Goal: Information Seeking & Learning: Learn about a topic

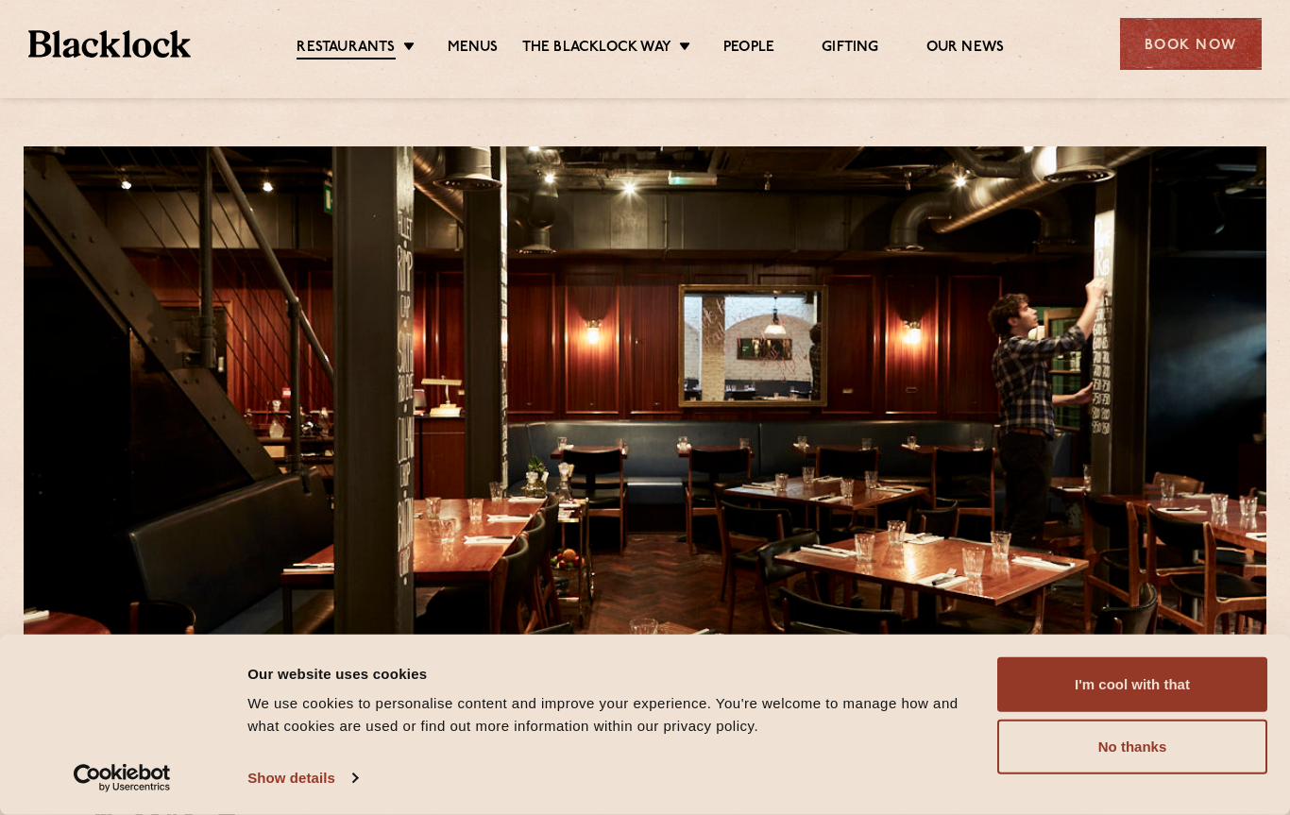
click at [468, 31] on ul "Restaurants Soho City Shoreditch Covent Garden Canary Wharf Manchester Birmingh…" at bounding box center [651, 44] width 920 height 30
click at [467, 40] on link "Menus" at bounding box center [473, 48] width 51 height 19
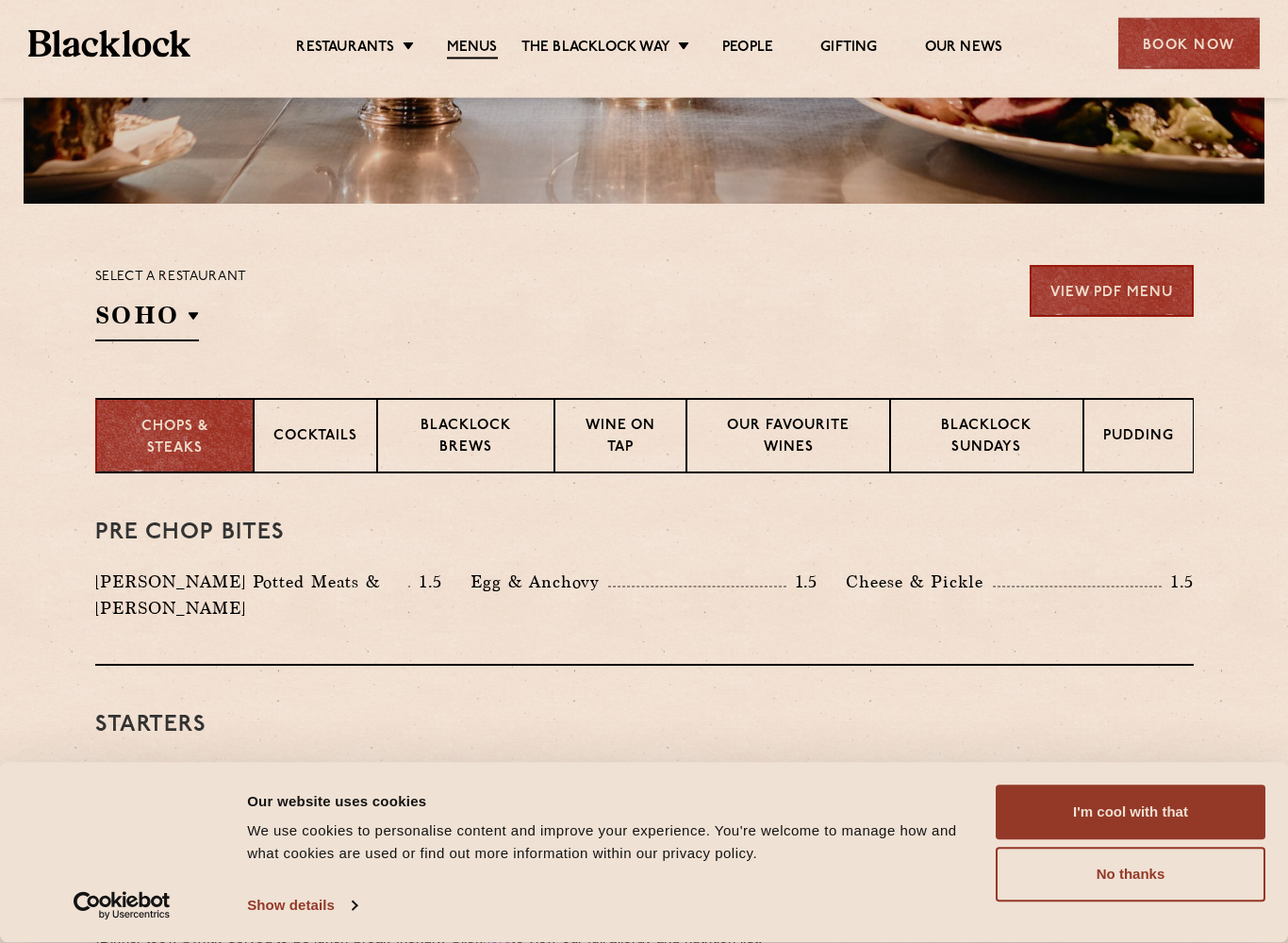
scroll to position [475, 0]
click at [1024, 447] on p "Blacklock Sundays" at bounding box center [986, 438] width 154 height 44
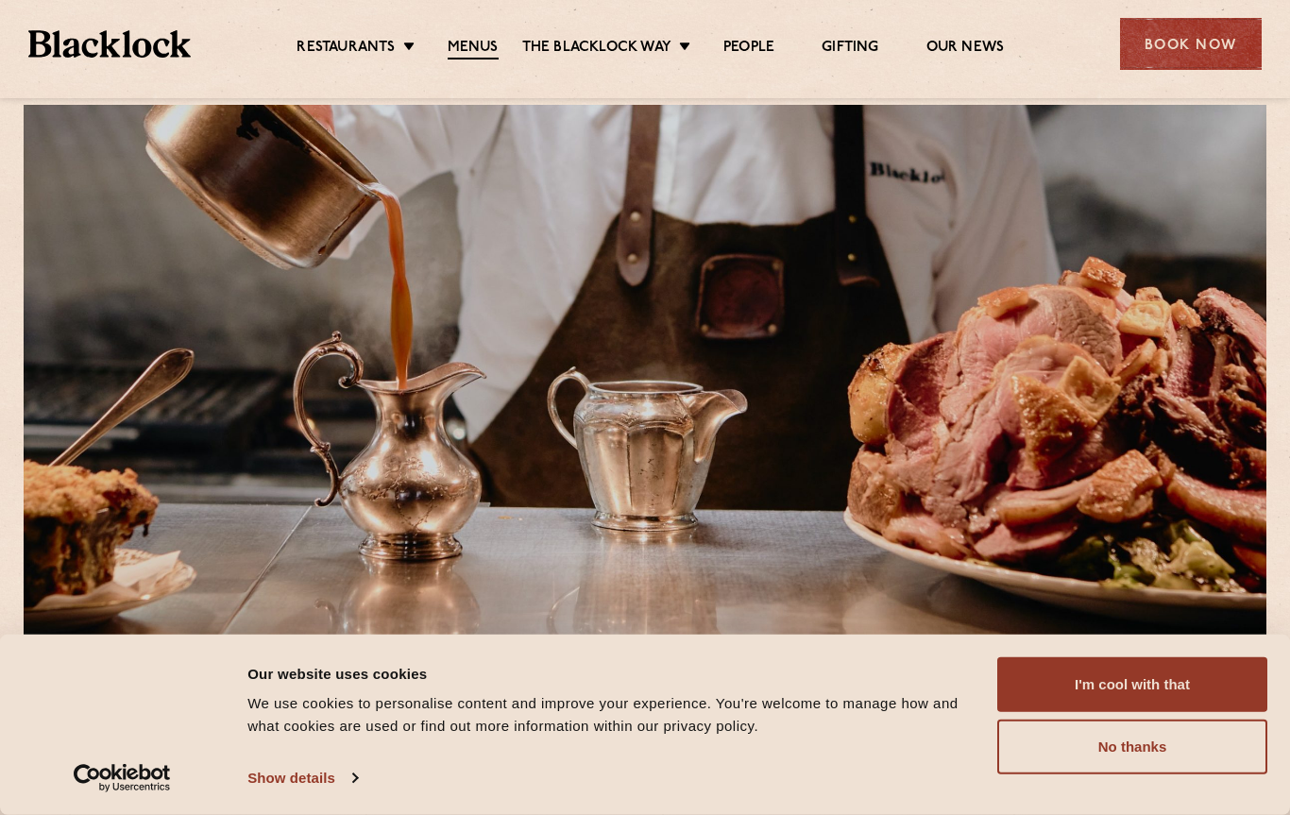
scroll to position [0, 0]
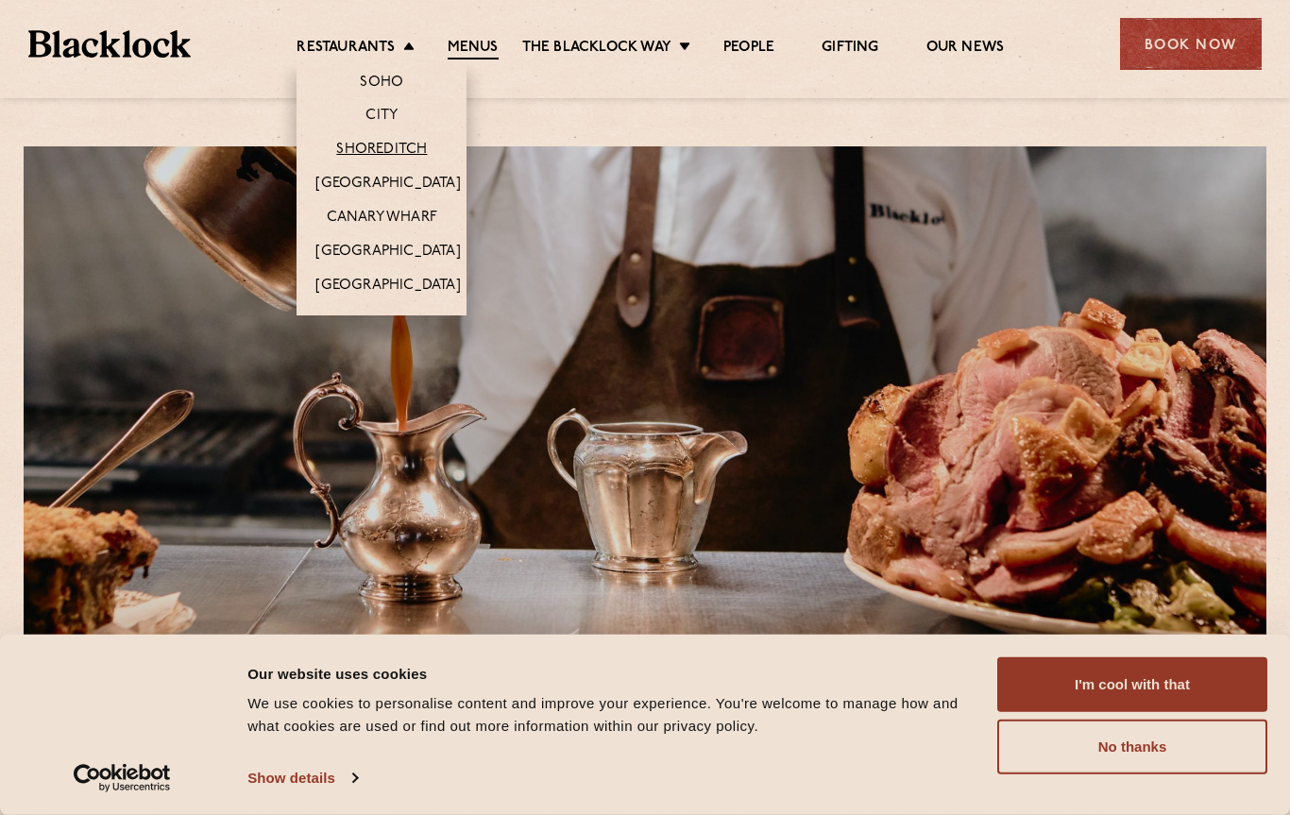
click at [355, 155] on link "Shoreditch" at bounding box center [381, 150] width 91 height 19
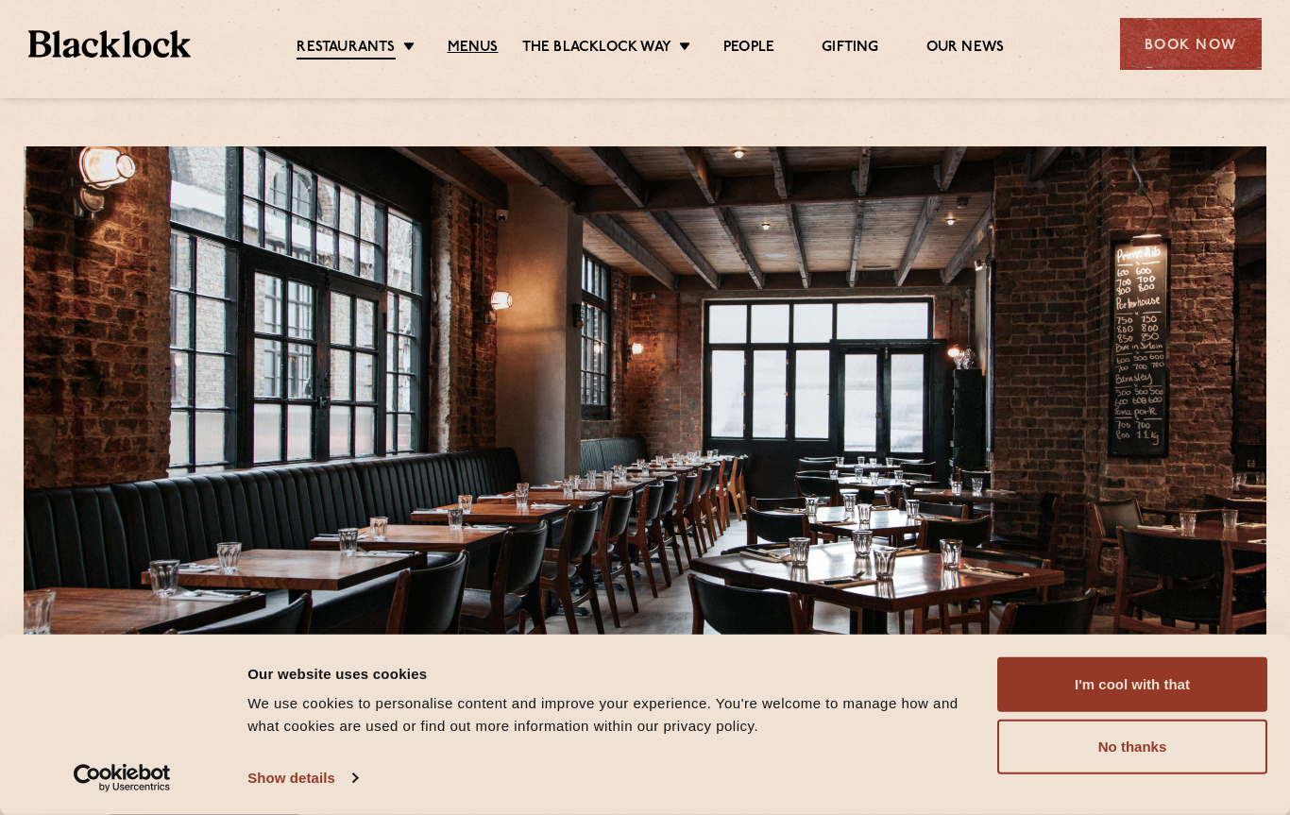
click at [478, 41] on link "Menus" at bounding box center [473, 48] width 51 height 19
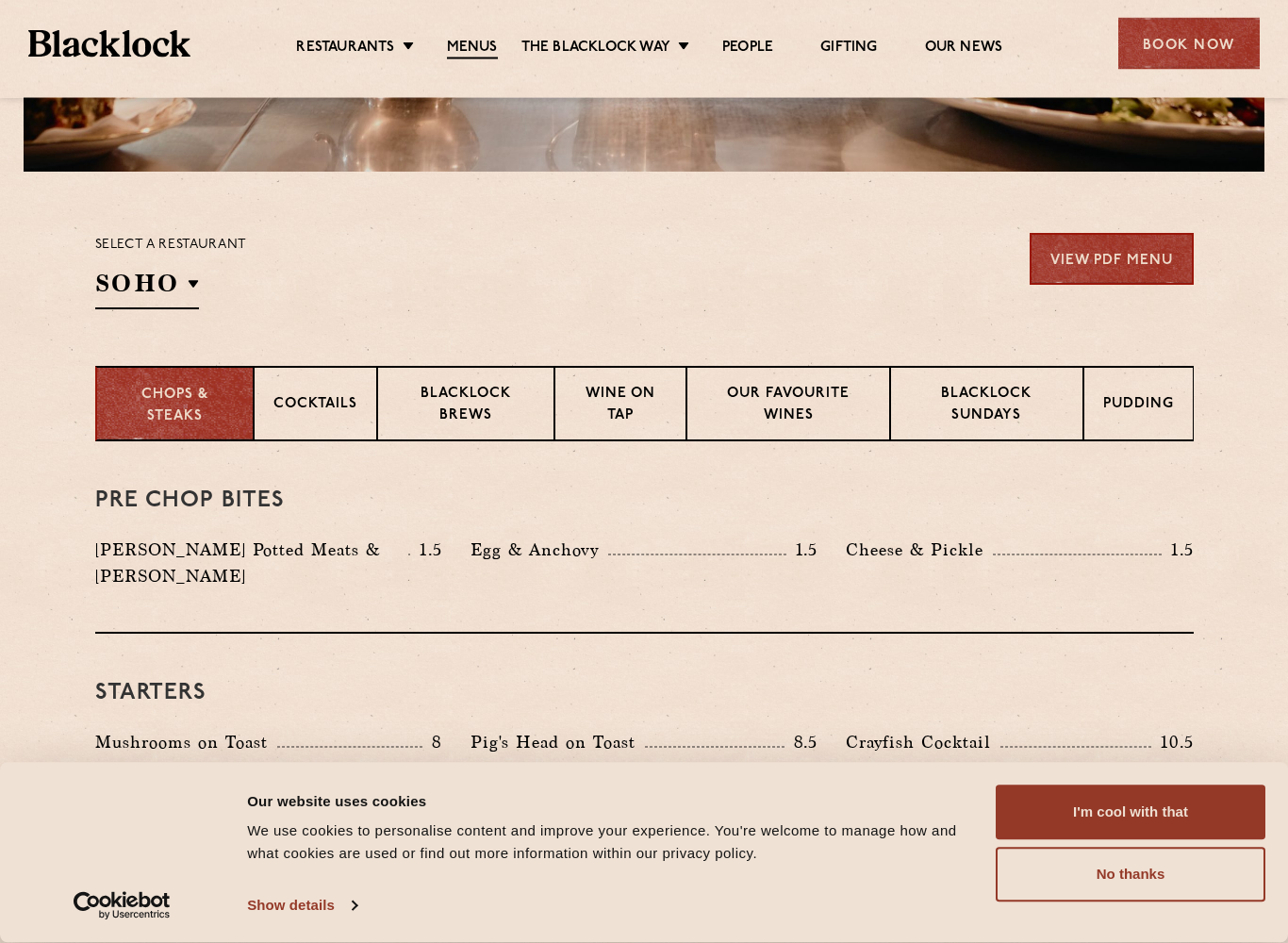
scroll to position [507, 0]
click at [462, 401] on p "Blacklock Brews" at bounding box center [466, 406] width 138 height 44
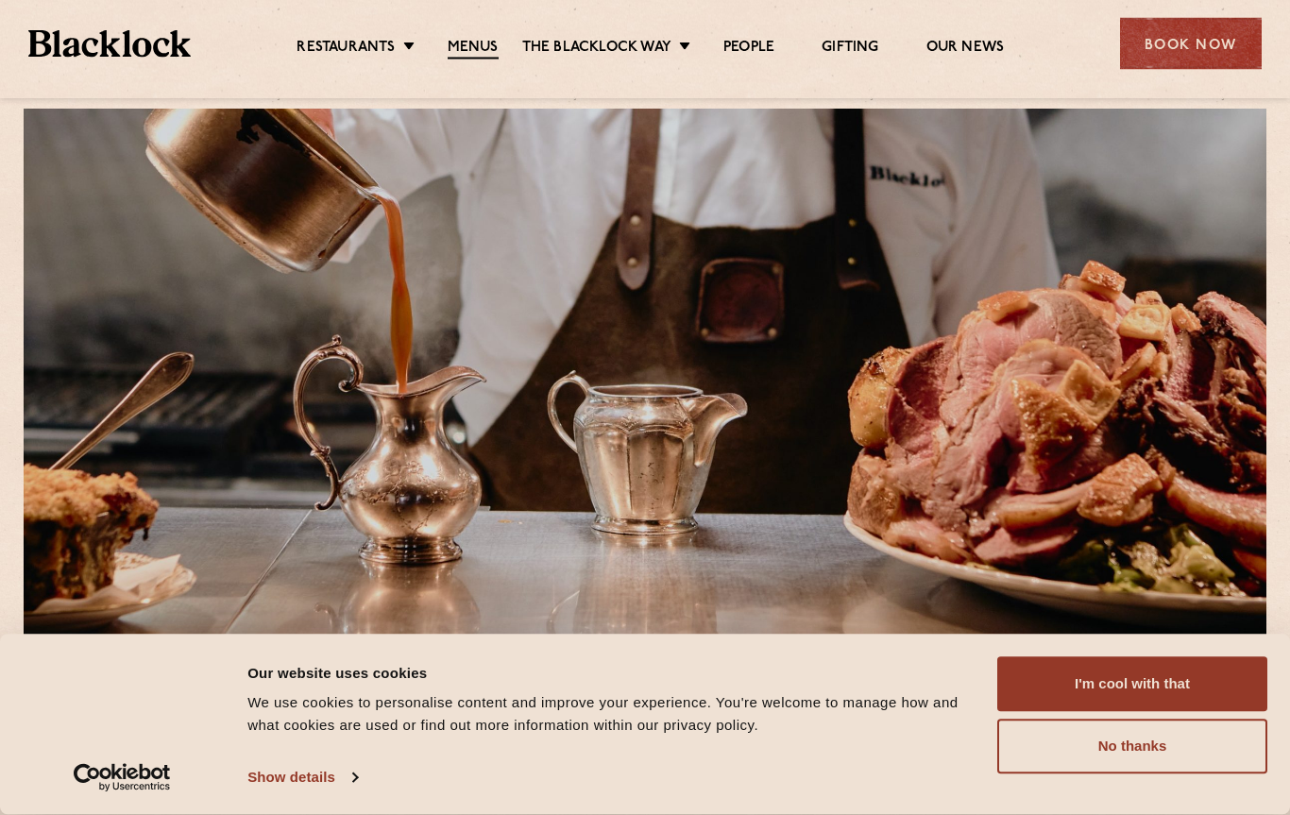
scroll to position [38, 0]
click at [477, 54] on link "Menus" at bounding box center [473, 49] width 51 height 21
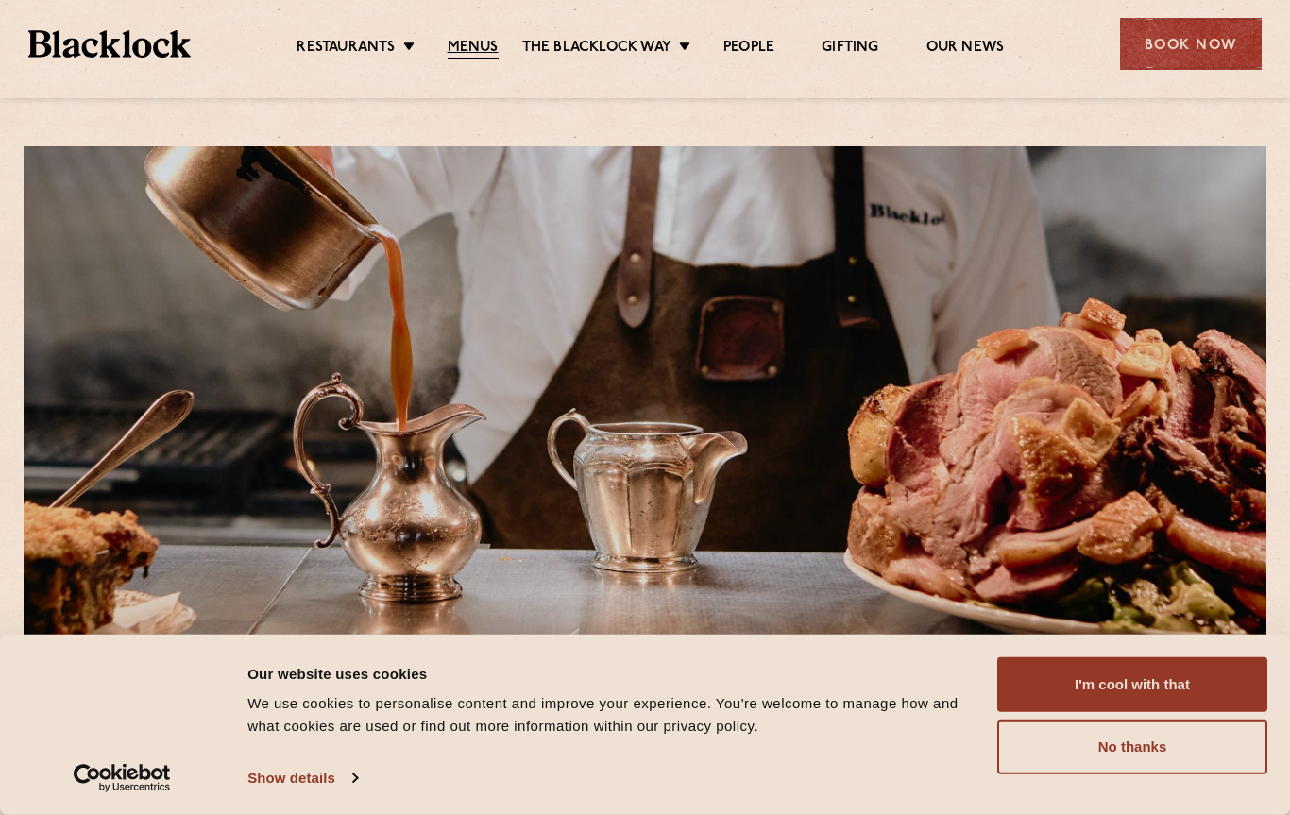
click at [462, 44] on link "Menus" at bounding box center [473, 49] width 51 height 21
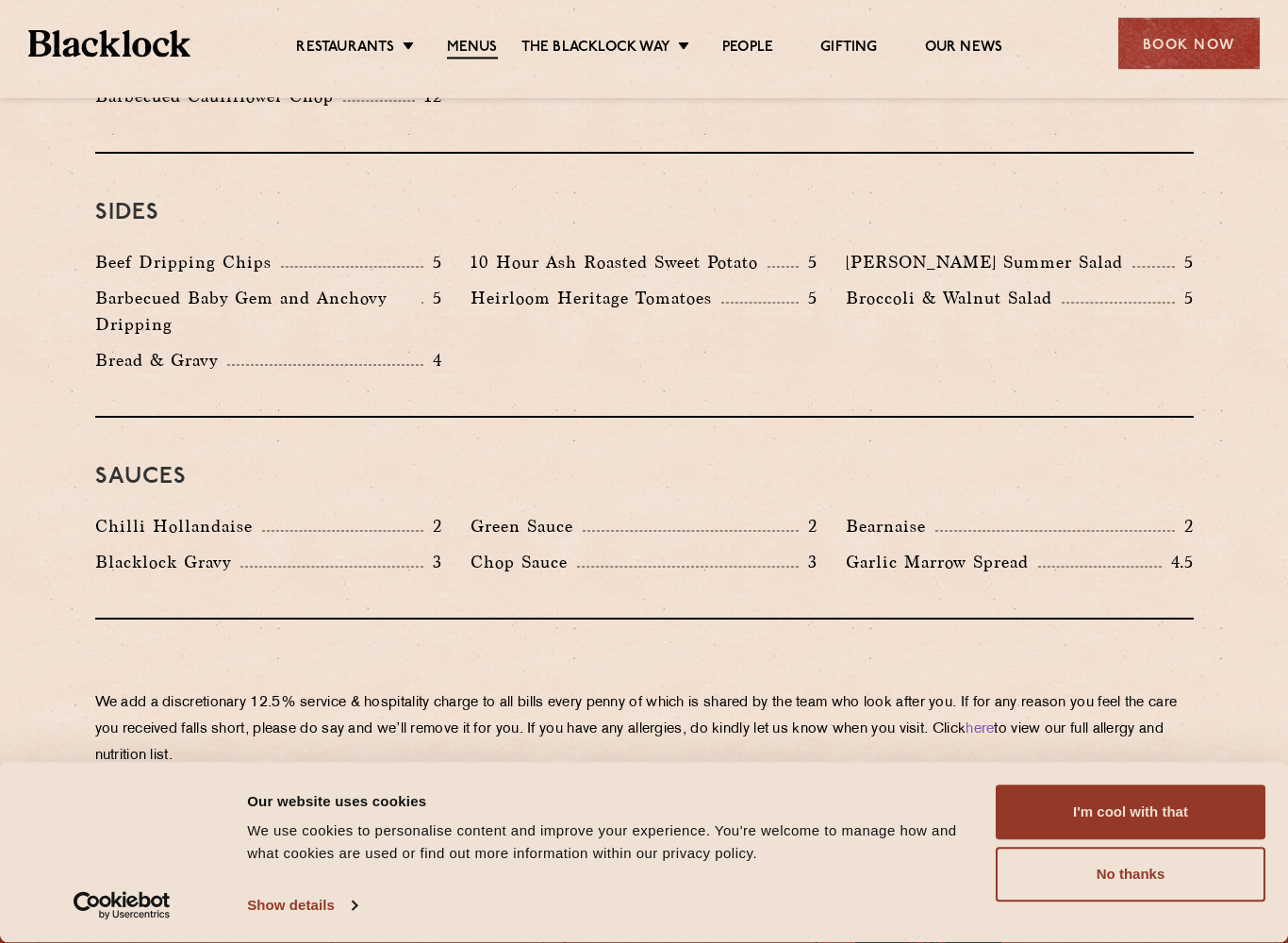
scroll to position [2850, 0]
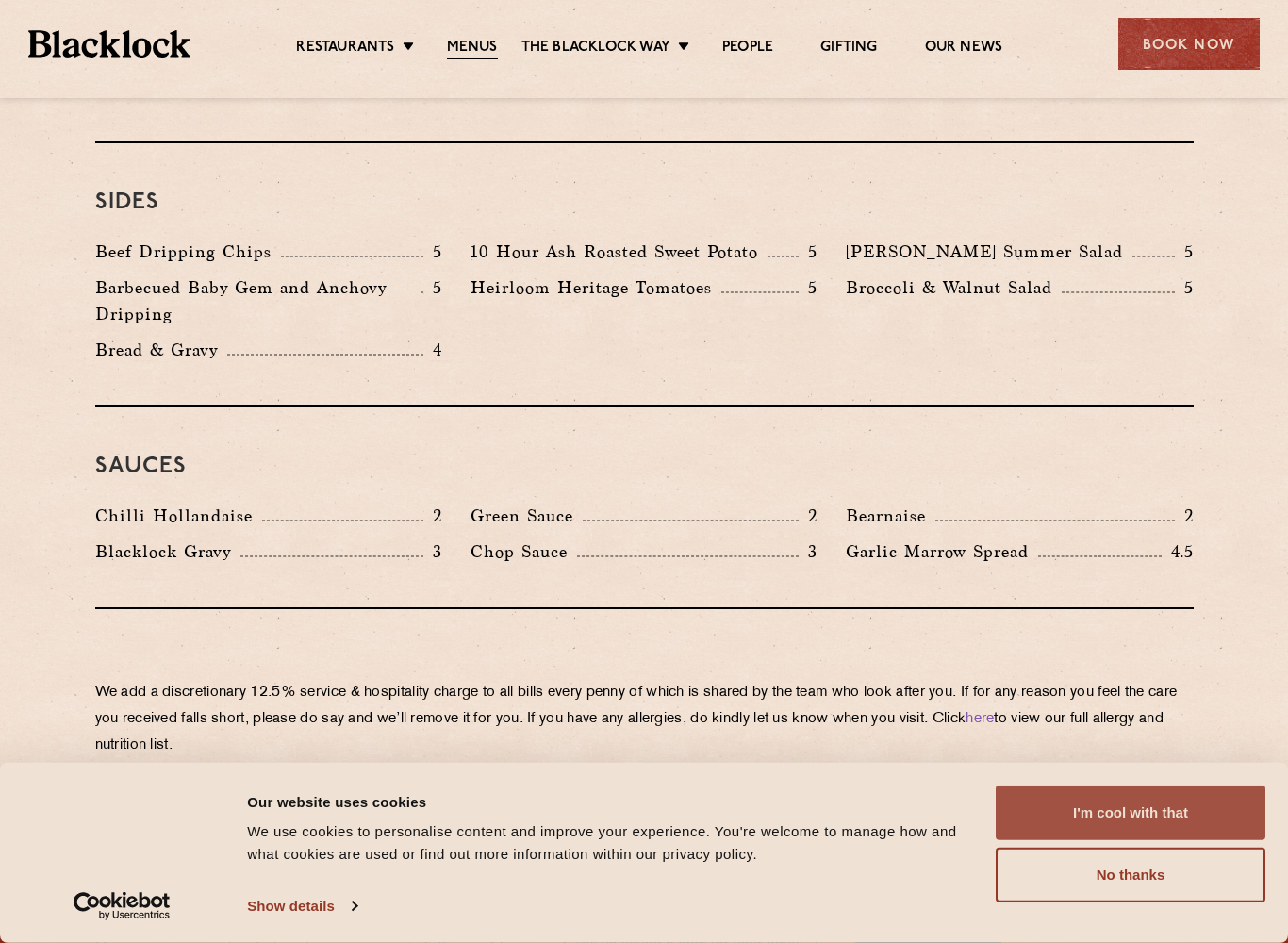
click at [1129, 796] on button "I'm cool with that" at bounding box center [1130, 813] width 270 height 55
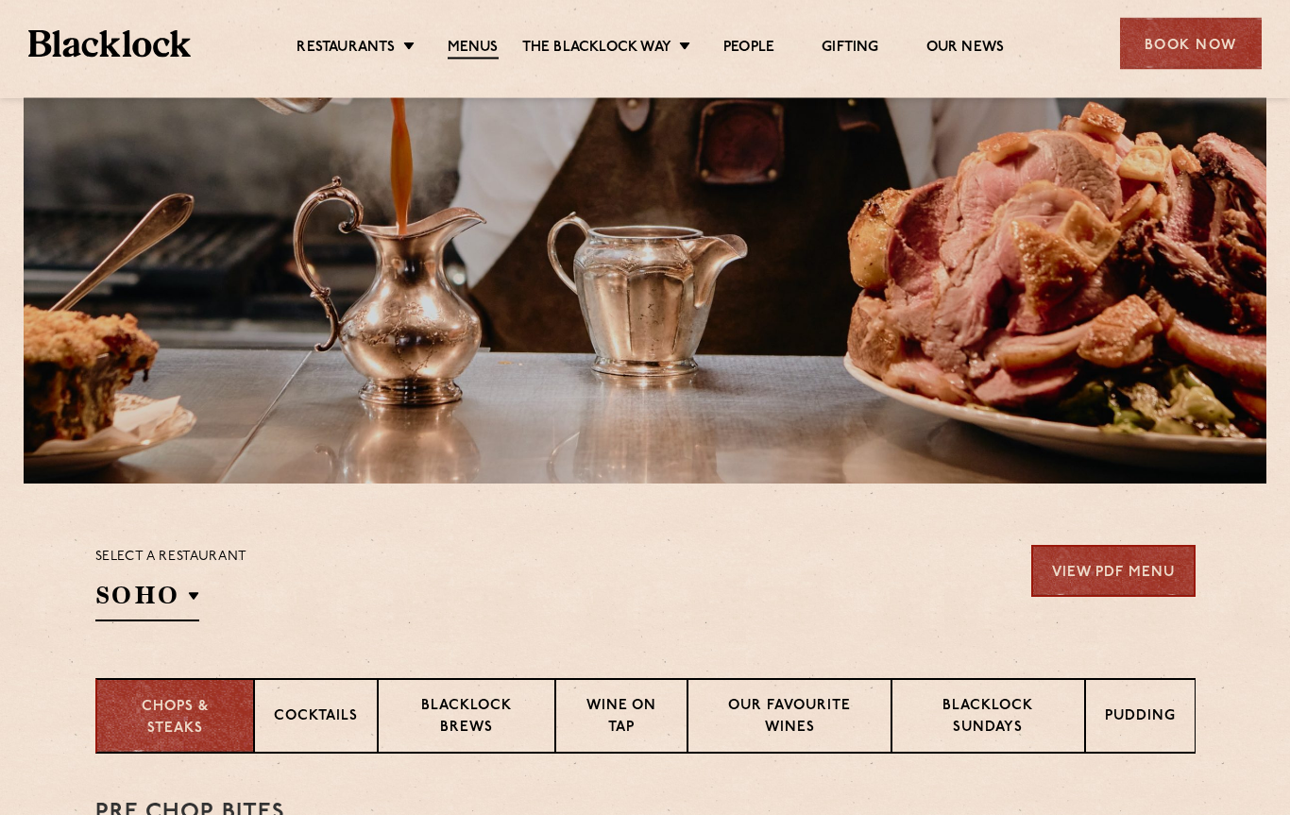
scroll to position [0, 0]
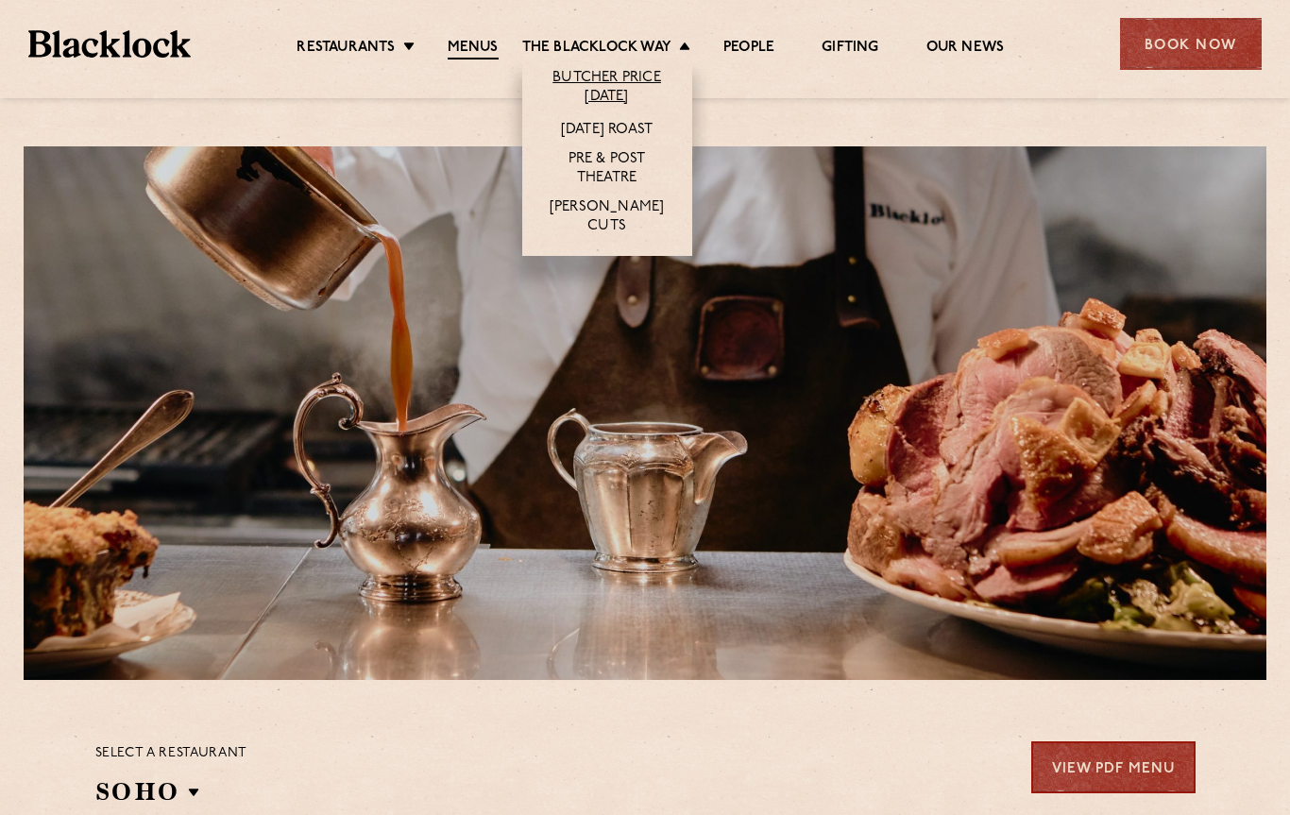
click at [593, 80] on link "Butcher Price [DATE]" at bounding box center [607, 88] width 132 height 38
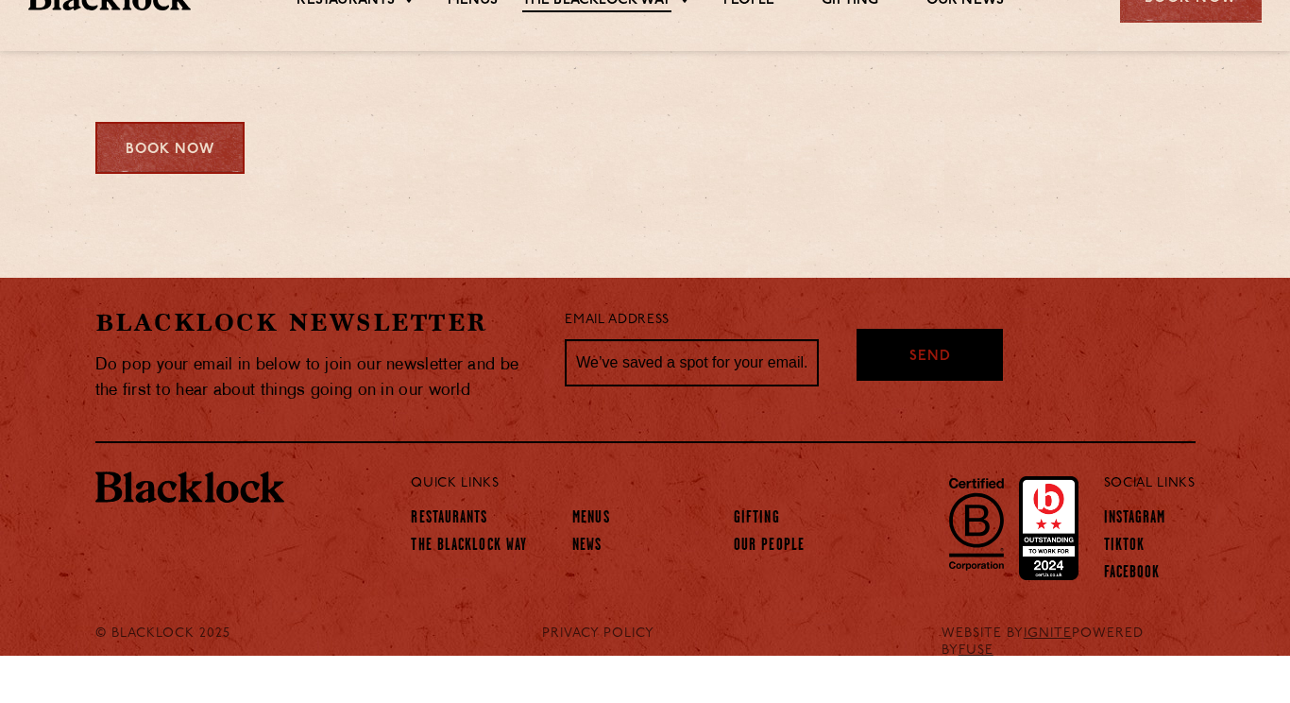
scroll to position [2659, 0]
